Goal: Task Accomplishment & Management: Manage account settings

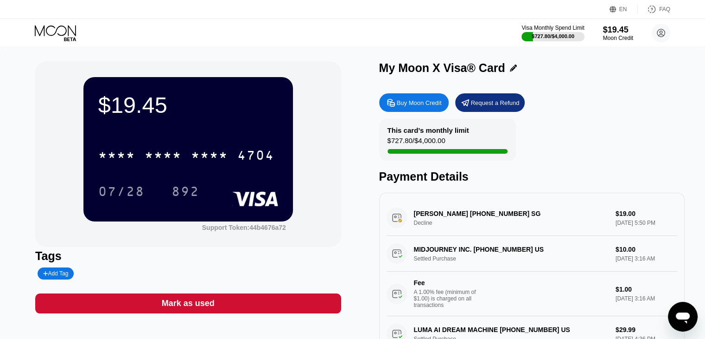
click at [59, 33] on icon at bounding box center [56, 33] width 43 height 16
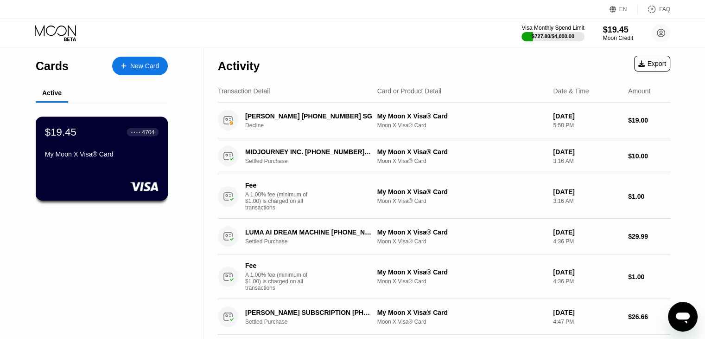
drag, startPoint x: 95, startPoint y: 162, endPoint x: 109, endPoint y: 158, distance: 14.4
click at [95, 161] on div "My Moon X Visa® Card" at bounding box center [102, 155] width 114 height 11
